Goal: Task Accomplishment & Management: Complete application form

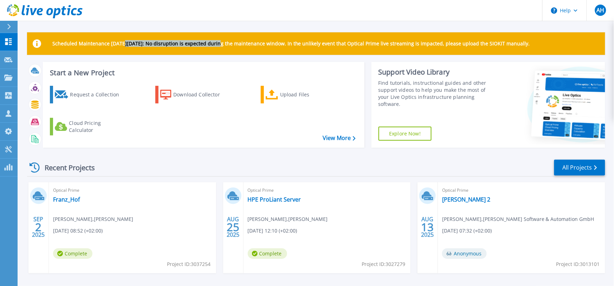
click at [221, 47] on div "Scheduled Maintenance on Monday 22nd September: No disruption is expected durin…" at bounding box center [316, 43] width 578 height 22
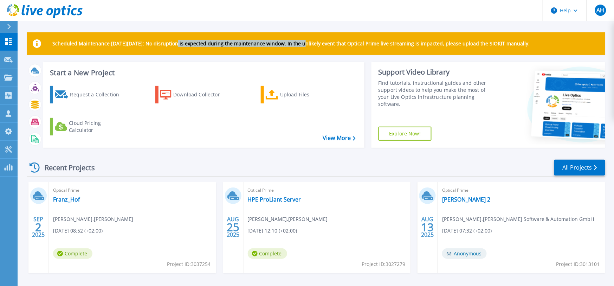
drag, startPoint x: 194, startPoint y: 46, endPoint x: 303, endPoint y: 46, distance: 108.9
click at [303, 46] on div "Scheduled Maintenance on Monday 22nd September: No disruption is expected durin…" at bounding box center [316, 43] width 578 height 22
drag, startPoint x: 303, startPoint y: 46, endPoint x: 211, endPoint y: 46, distance: 91.3
click at [211, 46] on div "Scheduled Maintenance on Monday 22nd September: No disruption is expected durin…" at bounding box center [316, 43] width 578 height 22
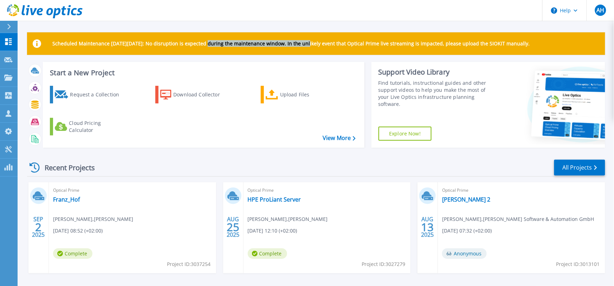
click at [211, 46] on div "Scheduled Maintenance on Monday 22nd September: No disruption is expected durin…" at bounding box center [316, 43] width 578 height 22
drag, startPoint x: 236, startPoint y: 46, endPoint x: 373, endPoint y: 47, distance: 137.4
click at [373, 47] on div "Scheduled Maintenance on Monday 22nd September: No disruption is expected durin…" at bounding box center [316, 43] width 578 height 22
click at [373, 47] on div "Scheduled Maintenance [DATE][DATE]: No disruption is expected during the mainte…" at bounding box center [316, 43] width 578 height 22
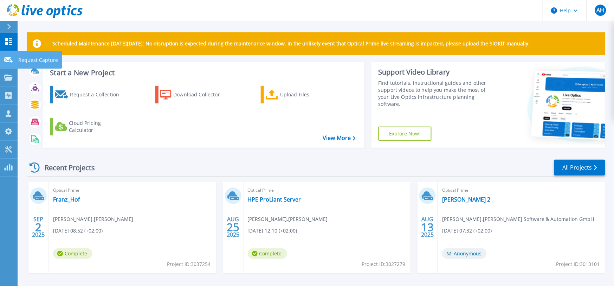
click at [9, 60] on icon at bounding box center [8, 59] width 8 height 5
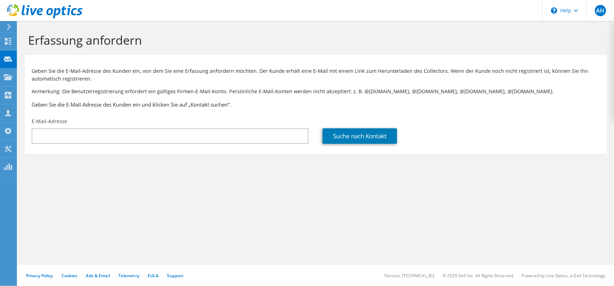
click at [444, 248] on div "Erfassung anfordern Geben Sie die E-Mail-Adresse des Kunden ein, von dem Sie ei…" at bounding box center [316, 153] width 596 height 265
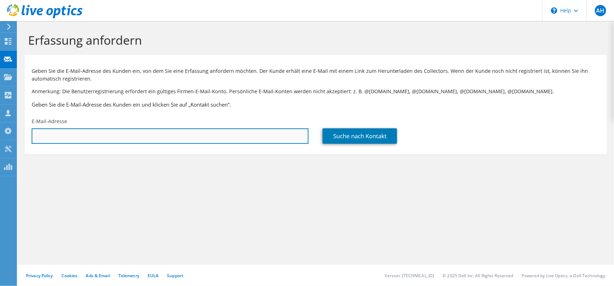
click at [131, 137] on input "text" at bounding box center [170, 135] width 277 height 15
paste input "[PERSON_NAME][EMAIL_ADDRESS][DOMAIN_NAME]"
type input "[PERSON_NAME][EMAIL_ADDRESS][DOMAIN_NAME]"
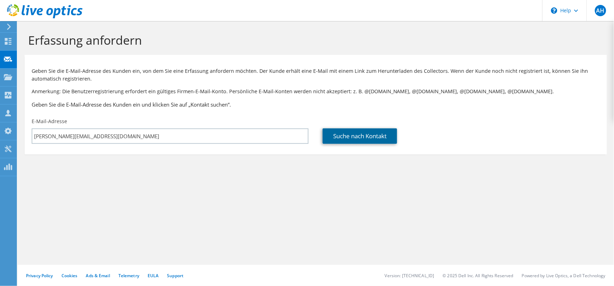
drag, startPoint x: 359, startPoint y: 137, endPoint x: 324, endPoint y: 171, distance: 49.2
click at [359, 137] on link "Suche nach Kontakt" at bounding box center [359, 135] width 74 height 15
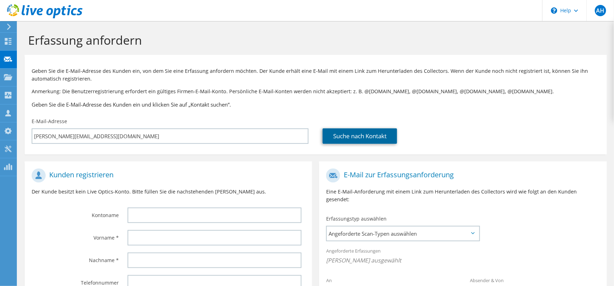
scroll to position [107, 0]
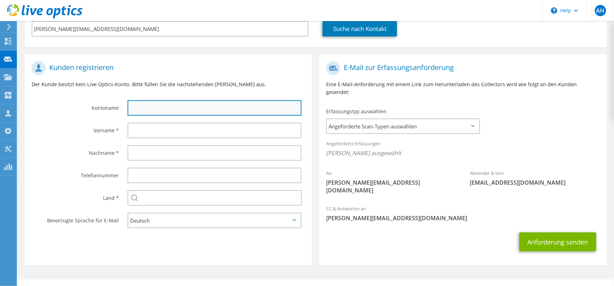
click at [145, 111] on input "text" at bounding box center [215, 107] width 174 height 15
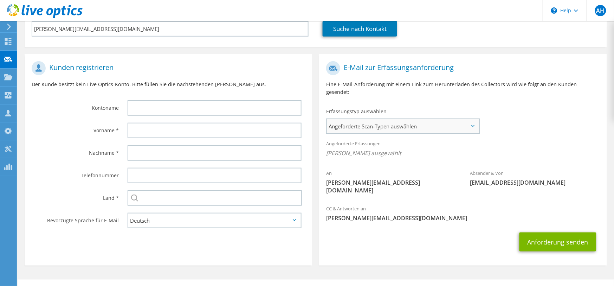
click at [479, 122] on div "Angeforderte Scan-Typen auswählen Server Virtualization Optical Prime AWS Nutan…" at bounding box center [403, 125] width 154 height 15
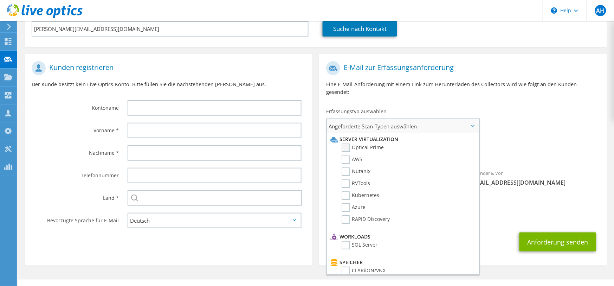
click at [364, 143] on label "Optical Prime" at bounding box center [362, 147] width 42 height 8
click at [0, 0] on input "Optical Prime" at bounding box center [0, 0] width 0 height 0
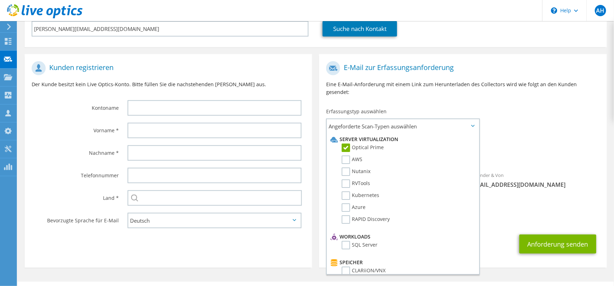
click at [546, 136] on div "Angeforderte Erfassungen Keine Scans ausgewählt Optical Prime" at bounding box center [462, 150] width 287 height 28
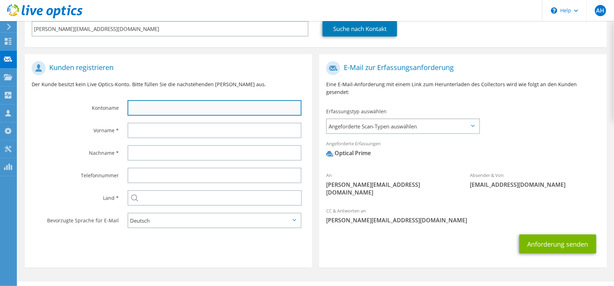
click at [190, 108] on input "text" at bounding box center [215, 107] width 174 height 15
paste input "Stadtwerke Iserlohn GmbH"
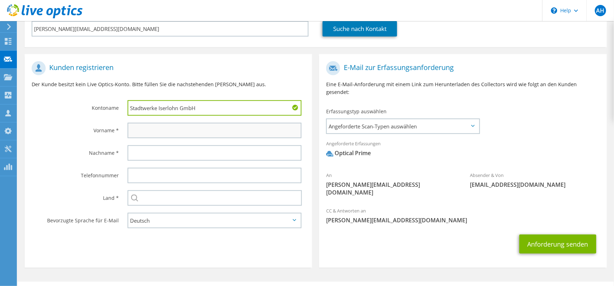
type input "Stadtwerke Iserlohn GmbH"
click at [144, 126] on input "text" at bounding box center [215, 130] width 174 height 15
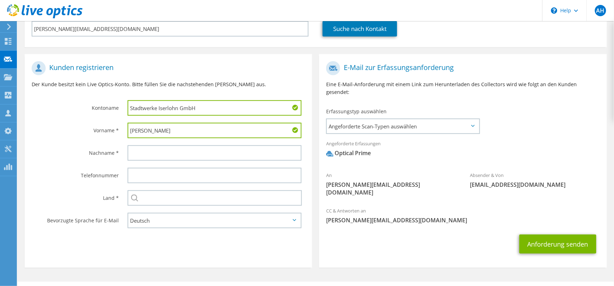
type input "Robin"
click at [461, 248] on section "E-Mail zur Erfassungsanforderung Eine E-Mail-Anforderung mit einem Link zum Her…" at bounding box center [462, 160] width 287 height 213
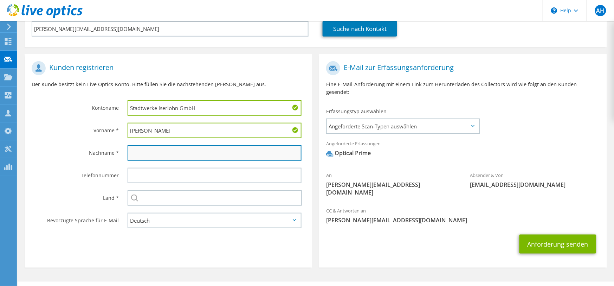
click at [175, 157] on input "text" at bounding box center [215, 152] width 174 height 15
paste input "Schottkowski"
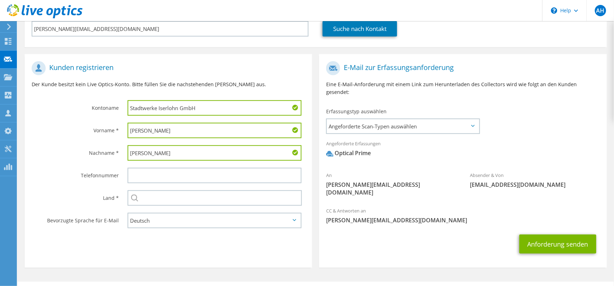
type input "Schottkowski"
drag, startPoint x: 440, startPoint y: 248, endPoint x: 285, endPoint y: 177, distance: 170.9
click at [433, 235] on section "E-Mail zur Erfassungsanforderung Eine E-Mail-Anforderung mit einem Link zum Her…" at bounding box center [462, 160] width 287 height 213
click at [138, 182] on div at bounding box center [216, 175] width 192 height 22
click at [144, 174] on input "text" at bounding box center [215, 175] width 174 height 15
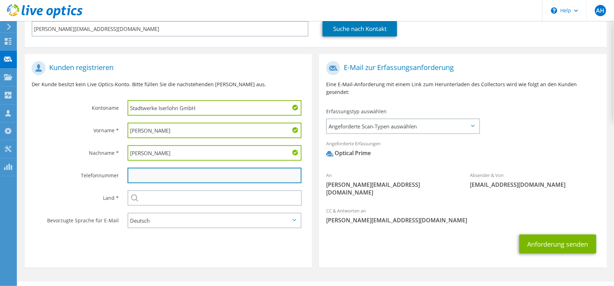
paste input ": 0 23 71 807 1267"
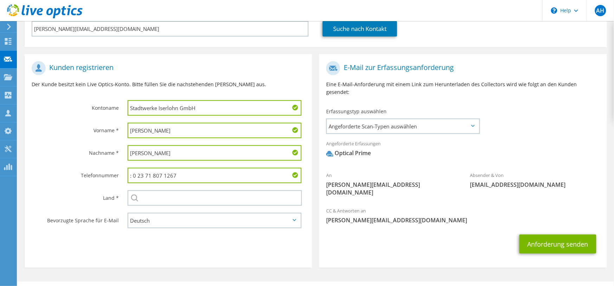
click at [134, 173] on input ": 0 23 71 807 1267" at bounding box center [215, 175] width 174 height 15
type input "0 23 71 807 1267"
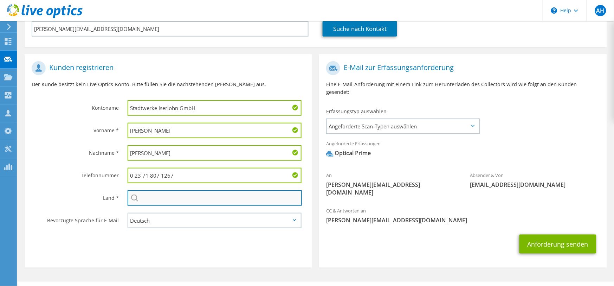
click at [155, 195] on input "text" at bounding box center [215, 197] width 175 height 15
type input "Deutschland"
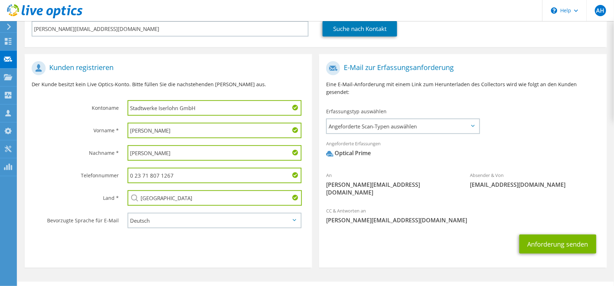
drag, startPoint x: 145, startPoint y: 241, endPoint x: 197, endPoint y: 241, distance: 52.7
click at [151, 241] on section "Kunden registrieren Der Kunde besitzt kein Live Optics-Konto. Bitte füllen Sie …" at bounding box center [168, 160] width 287 height 213
click at [524, 137] on div "Angeforderte Erfassungen Keine Scans ausgewählt Optical Prime" at bounding box center [462, 150] width 287 height 28
drag, startPoint x: 150, startPoint y: 130, endPoint x: 90, endPoint y: 134, distance: 59.9
click at [90, 134] on div "Vorname * Robin" at bounding box center [168, 130] width 287 height 22
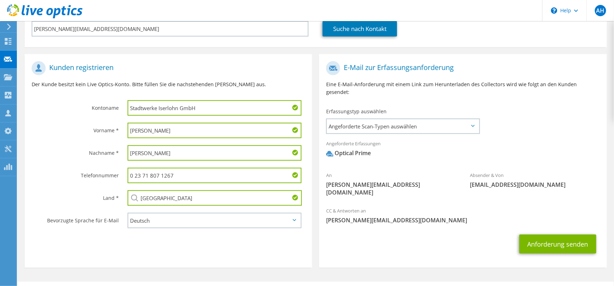
drag, startPoint x: 175, startPoint y: 151, endPoint x: 83, endPoint y: 159, distance: 91.7
click at [83, 159] on div "Nachname * Schottkowski" at bounding box center [168, 153] width 287 height 22
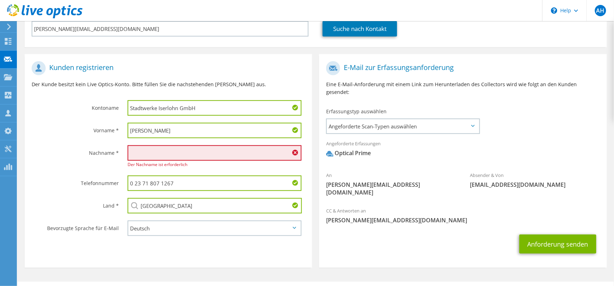
click at [162, 129] on input "Robin" at bounding box center [215, 130] width 174 height 15
paste input "Schottkowski"
click at [143, 130] on input "RobinSchottkowski" at bounding box center [215, 130] width 174 height 15
type input "Robin Schottkowski"
drag, startPoint x: 199, startPoint y: 139, endPoint x: 161, endPoint y: 132, distance: 39.1
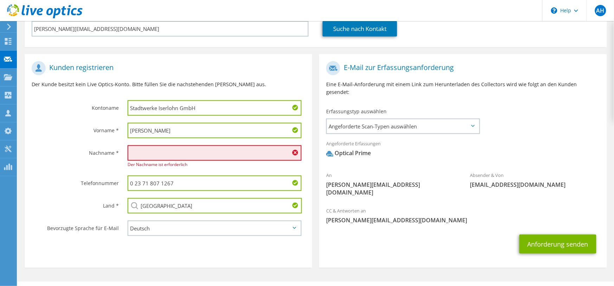
click at [161, 132] on div "Robin Schottkowski" at bounding box center [216, 130] width 192 height 22
drag, startPoint x: 164, startPoint y: 132, endPoint x: 122, endPoint y: 131, distance: 42.2
click at [79, 137] on div "Vorname * Robin Schottkowski" at bounding box center [168, 130] width 287 height 22
click at [148, 156] on input "text" at bounding box center [215, 152] width 174 height 15
paste input "Robin Schottkowski"
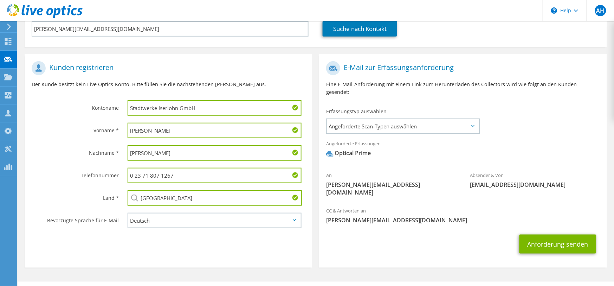
type input "Robin Schottkowski"
click at [103, 248] on section "Kunden registrieren Der Kunde besitzt kein Live Optics-Konto. Bitte füllen Sie …" at bounding box center [168, 160] width 287 height 213
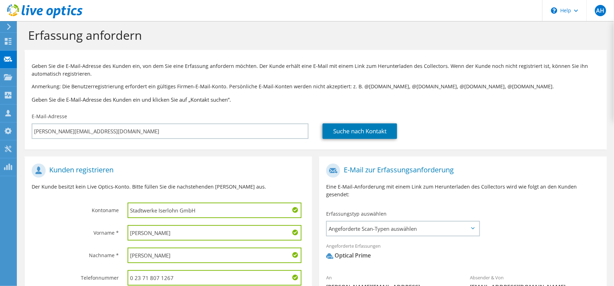
scroll to position [0, 0]
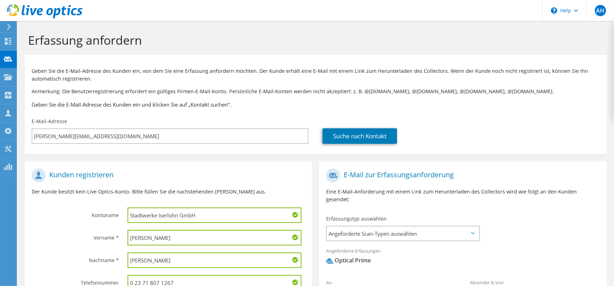
click at [543, 174] on h1 "E-Mail zur Erfassungsanforderung" at bounding box center [461, 175] width 270 height 14
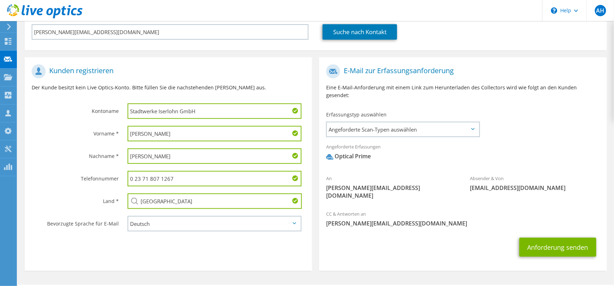
scroll to position [109, 0]
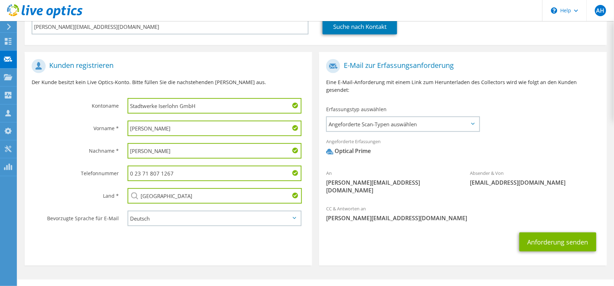
drag, startPoint x: 539, startPoint y: 236, endPoint x: 464, endPoint y: 234, distance: 74.5
click at [464, 234] on div "Anforderung senden" at bounding box center [462, 242] width 287 height 26
click at [545, 232] on button "Anforderung senden" at bounding box center [557, 241] width 77 height 19
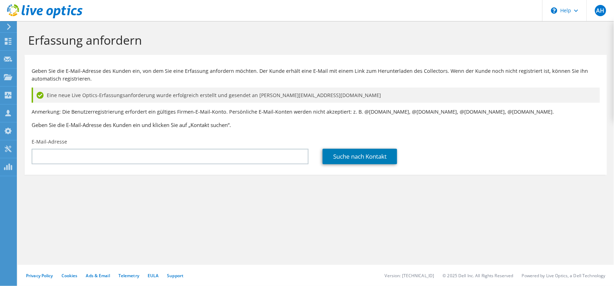
drag, startPoint x: 475, startPoint y: 185, endPoint x: 482, endPoint y: 181, distance: 8.6
click at [475, 185] on section "Erfassung anfordern Geben Sie die E-Mail-Adresse des Kunden ein, von dem Sie ei…" at bounding box center [316, 115] width 596 height 189
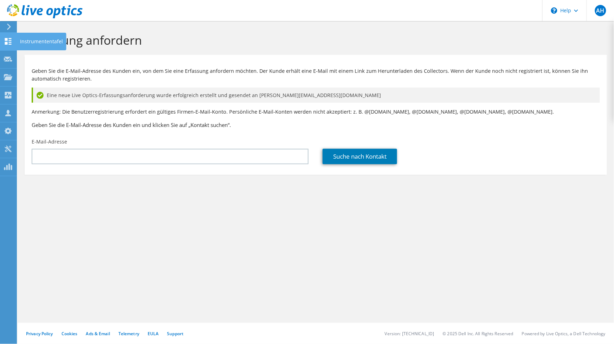
drag, startPoint x: 7, startPoint y: 39, endPoint x: 8, endPoint y: 44, distance: 4.3
click at [7, 39] on use at bounding box center [8, 41] width 7 height 7
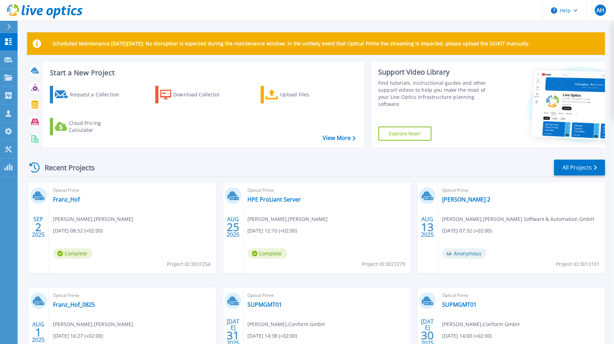
click at [181, 172] on div "Recent Projects All Projects" at bounding box center [316, 168] width 578 height 18
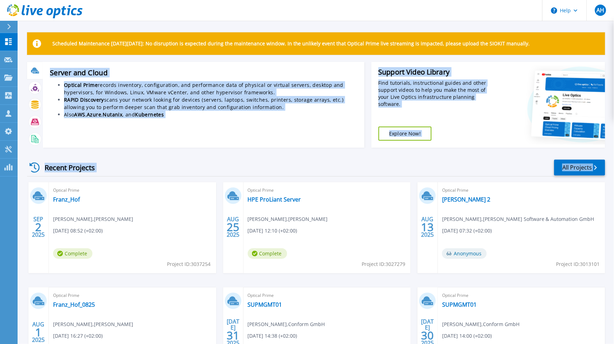
drag, startPoint x: 529, startPoint y: 174, endPoint x: 39, endPoint y: 68, distance: 500.6
click at [39, 68] on div "Scheduled Maintenance [DATE][DATE]: No disruption is expected during the mainte…" at bounding box center [316, 214] width 578 height 365
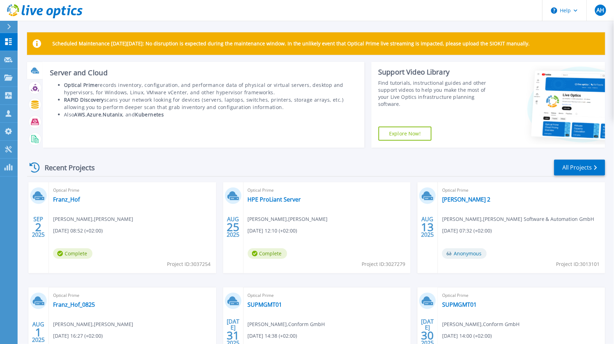
drag, startPoint x: 27, startPoint y: 61, endPoint x: 27, endPoint y: 57, distance: 4.2
click at [27, 62] on div at bounding box center [35, 70] width 16 height 17
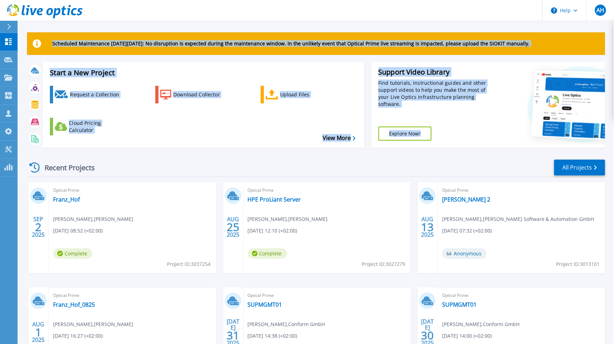
drag, startPoint x: 27, startPoint y: 57, endPoint x: 204, endPoint y: 156, distance: 202.9
click at [204, 156] on div "Scheduled Maintenance on Monday 22nd September: No disruption is expected durin…" at bounding box center [316, 214] width 578 height 365
click at [204, 156] on div "Recent Projects All Projects SEP 2 2025 Optical Prime Franz_Hof Eckhard Verkerk…" at bounding box center [316, 275] width 578 height 244
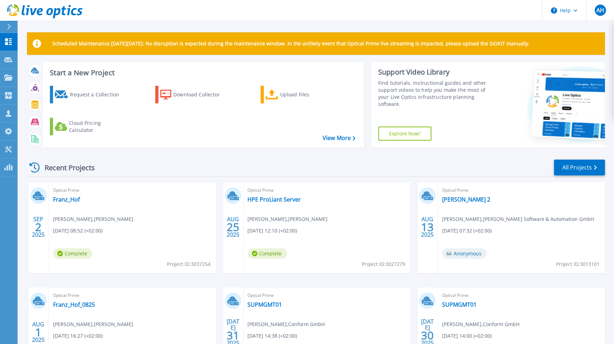
click at [496, 167] on div "Recent Projects All Projects" at bounding box center [316, 168] width 578 height 18
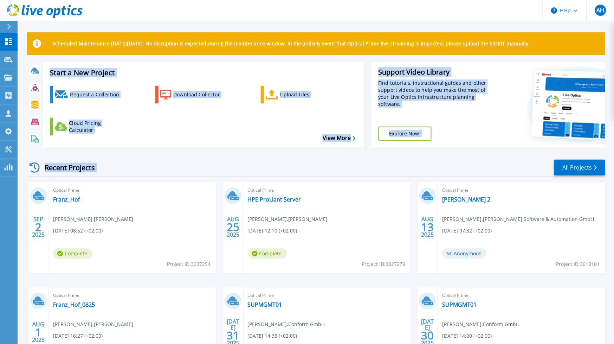
drag, startPoint x: 524, startPoint y: 165, endPoint x: 23, endPoint y: 69, distance: 510.6
click at [23, 69] on div "Scheduled Maintenance on Monday 22nd September: No disruption is expected durin…" at bounding box center [316, 199] width 596 height 398
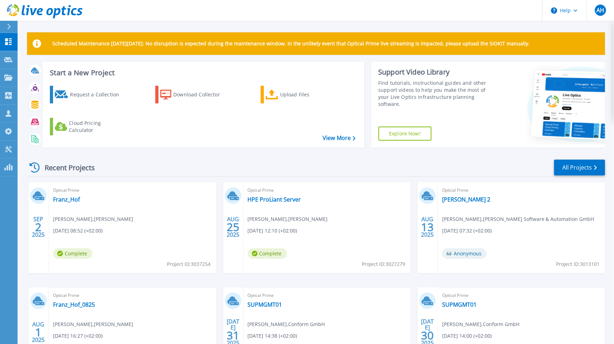
click at [23, 69] on div "Scheduled Maintenance on Monday 22nd September: No disruption is expected durin…" at bounding box center [316, 199] width 596 height 398
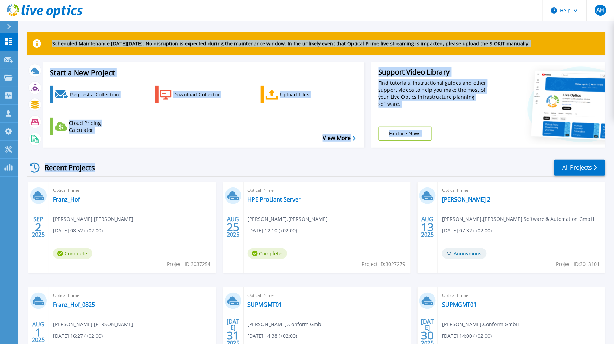
drag, startPoint x: 49, startPoint y: 43, endPoint x: 219, endPoint y: 174, distance: 214.9
click at [219, 174] on div "Scheduled Maintenance on Monday 22nd September: No disruption is expected durin…" at bounding box center [316, 214] width 578 height 365
click at [219, 174] on div "Recent Projects All Projects" at bounding box center [316, 168] width 578 height 18
drag, startPoint x: 219, startPoint y: 174, endPoint x: 25, endPoint y: 44, distance: 233.2
click at [25, 44] on div "Scheduled Maintenance on Monday 22nd September: No disruption is expected durin…" at bounding box center [316, 199] width 596 height 398
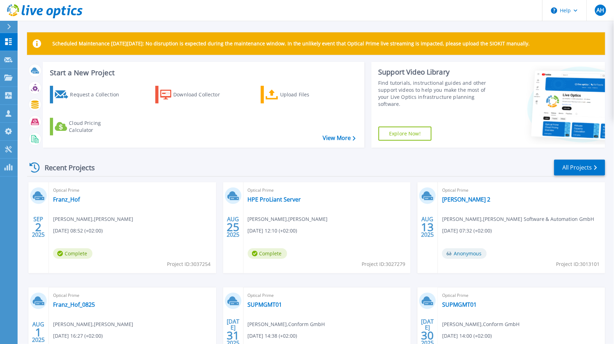
click at [25, 44] on div "Scheduled Maintenance on Monday 22nd September: No disruption is expected durin…" at bounding box center [316, 199] width 596 height 398
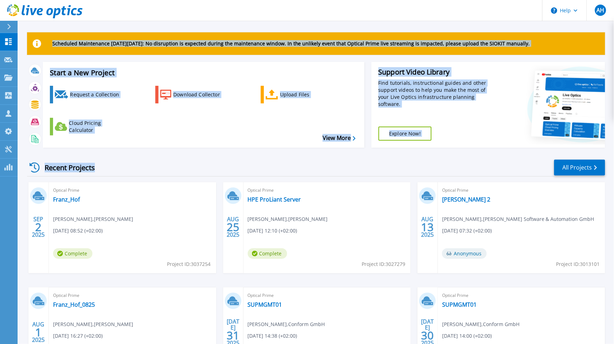
drag, startPoint x: 26, startPoint y: 39, endPoint x: 144, endPoint y: 173, distance: 179.4
click at [144, 173] on div "Scheduled Maintenance on Monday 22nd September: No disruption is expected durin…" at bounding box center [316, 199] width 596 height 398
click at [144, 173] on div "Recent Projects All Projects" at bounding box center [316, 168] width 578 height 18
drag, startPoint x: 126, startPoint y: 145, endPoint x: 30, endPoint y: 27, distance: 152.8
click at [30, 27] on div "Scheduled Maintenance on Monday 22nd September: No disruption is expected durin…" at bounding box center [316, 199] width 596 height 398
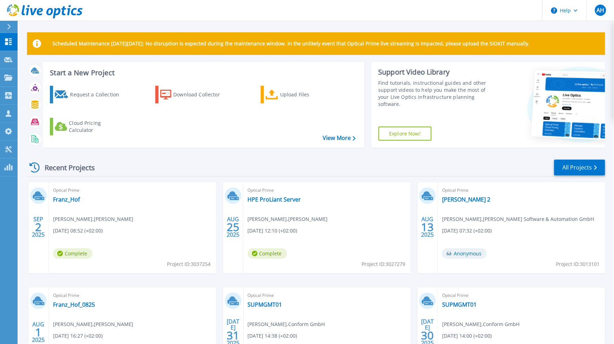
click at [30, 27] on div "Scheduled Maintenance on Monday 22nd September: No disruption is expected durin…" at bounding box center [316, 199] width 596 height 398
drag, startPoint x: 248, startPoint y: 220, endPoint x: 305, endPoint y: 219, distance: 56.9
click at [305, 219] on div "Optical Prime HPE ProLiant Server Marc Eckel , Metten 08.25.2025, 12:10 (+02:00…" at bounding box center [326, 227] width 167 height 91
click at [285, 198] on link "HPE ProLiant Server" at bounding box center [274, 199] width 53 height 7
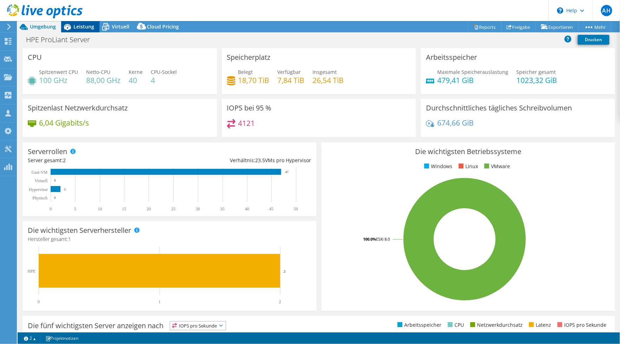
click at [89, 22] on div "Leistung" at bounding box center [80, 26] width 38 height 11
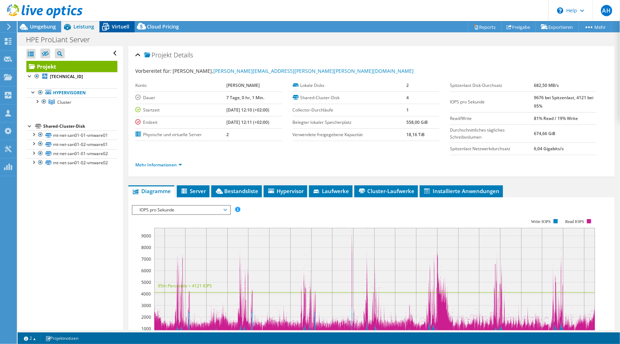
click at [121, 25] on span "Virtuell" at bounding box center [121, 26] width 18 height 7
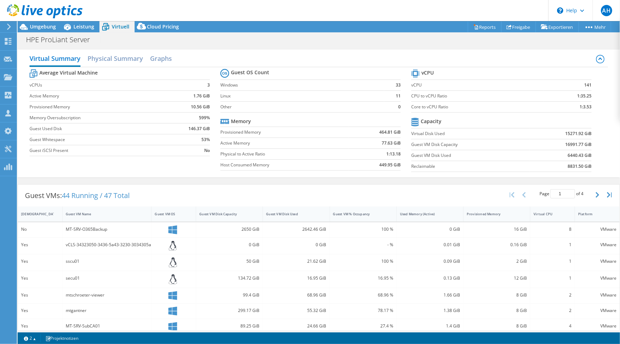
drag, startPoint x: 437, startPoint y: 185, endPoint x: 426, endPoint y: 189, distance: 11.0
click at [437, 185] on div "Guest VMs: 44 Running / 47 Total Page 1 of 4 5 rows 10 rows 20 rows 25 rows 50 …" at bounding box center [318, 195] width 601 height 22
drag, startPoint x: 48, startPoint y: 27, endPoint x: 58, endPoint y: 40, distance: 15.3
click at [48, 27] on span "Umgebung" at bounding box center [43, 26] width 26 height 7
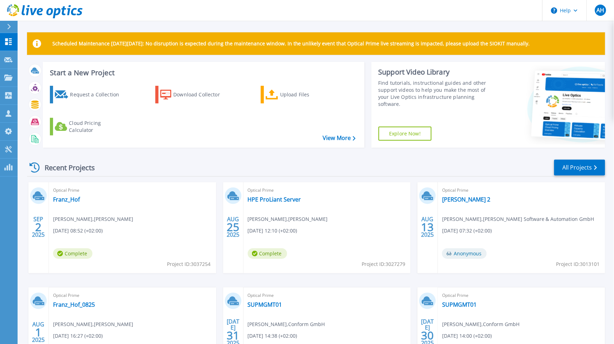
click at [417, 213] on div "[DATE] Optical Prime Franz_Hof [PERSON_NAME] , [PERSON_NAME] [DATE] 08:52 (+02:…" at bounding box center [312, 287] width 583 height 210
click at [397, 174] on div "Recent Projects All Projects" at bounding box center [316, 168] width 578 height 18
click at [469, 143] on div "Support Video Library Find tutorials, instructional guides and other support vi…" at bounding box center [433, 105] width 125 height 86
